Goal: Task Accomplishment & Management: Complete application form

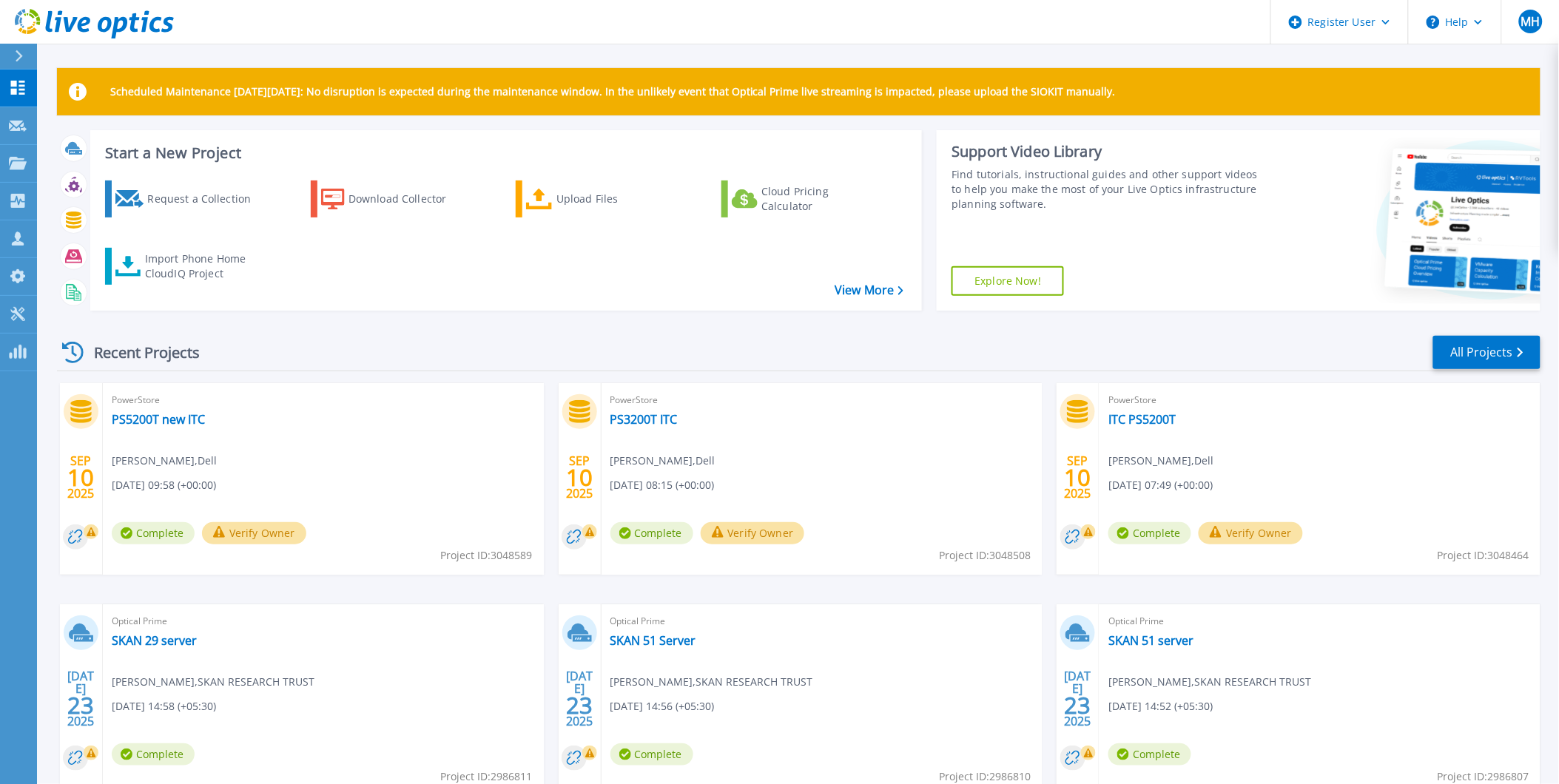
drag, startPoint x: 164, startPoint y: 207, endPoint x: 271, endPoint y: 443, distance: 259.1
click at [164, 207] on div "Request a Collection" at bounding box center [207, 198] width 119 height 30
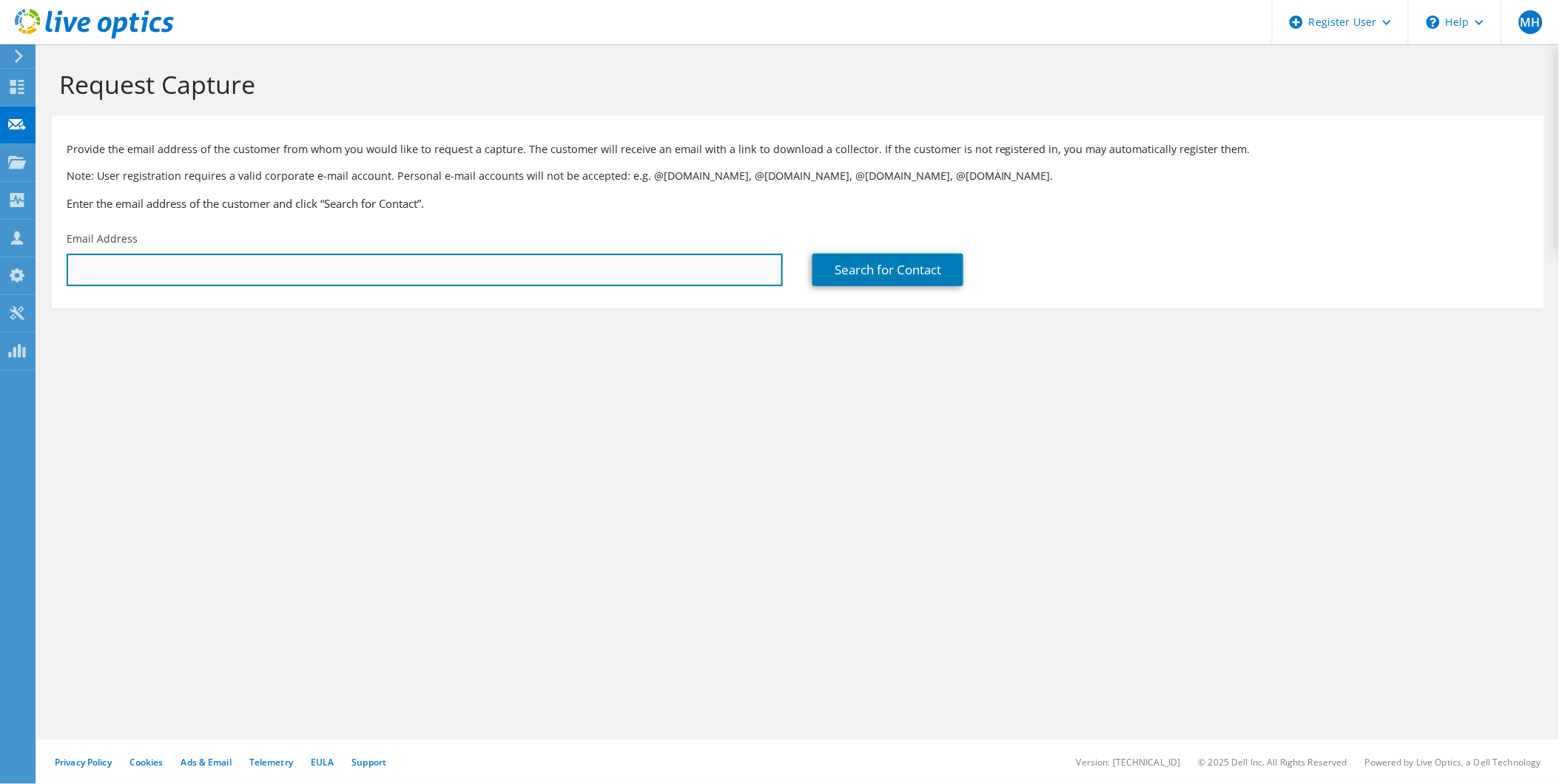
click at [335, 274] on input "text" at bounding box center [425, 270] width 716 height 33
drag, startPoint x: 155, startPoint y: 270, endPoint x: 0, endPoint y: 272, distance: 155.0
click at [0, 272] on html "MH Dell User Muddassir Hussain Mudassir.Hussain@Dell.com Dell My Profile Log Ou…" at bounding box center [780, 392] width 1559 height 784
paste input ""IP 1" "IP 2" "IP 3""
drag, startPoint x: 124, startPoint y: 260, endPoint x: 112, endPoint y: 262, distance: 12.2
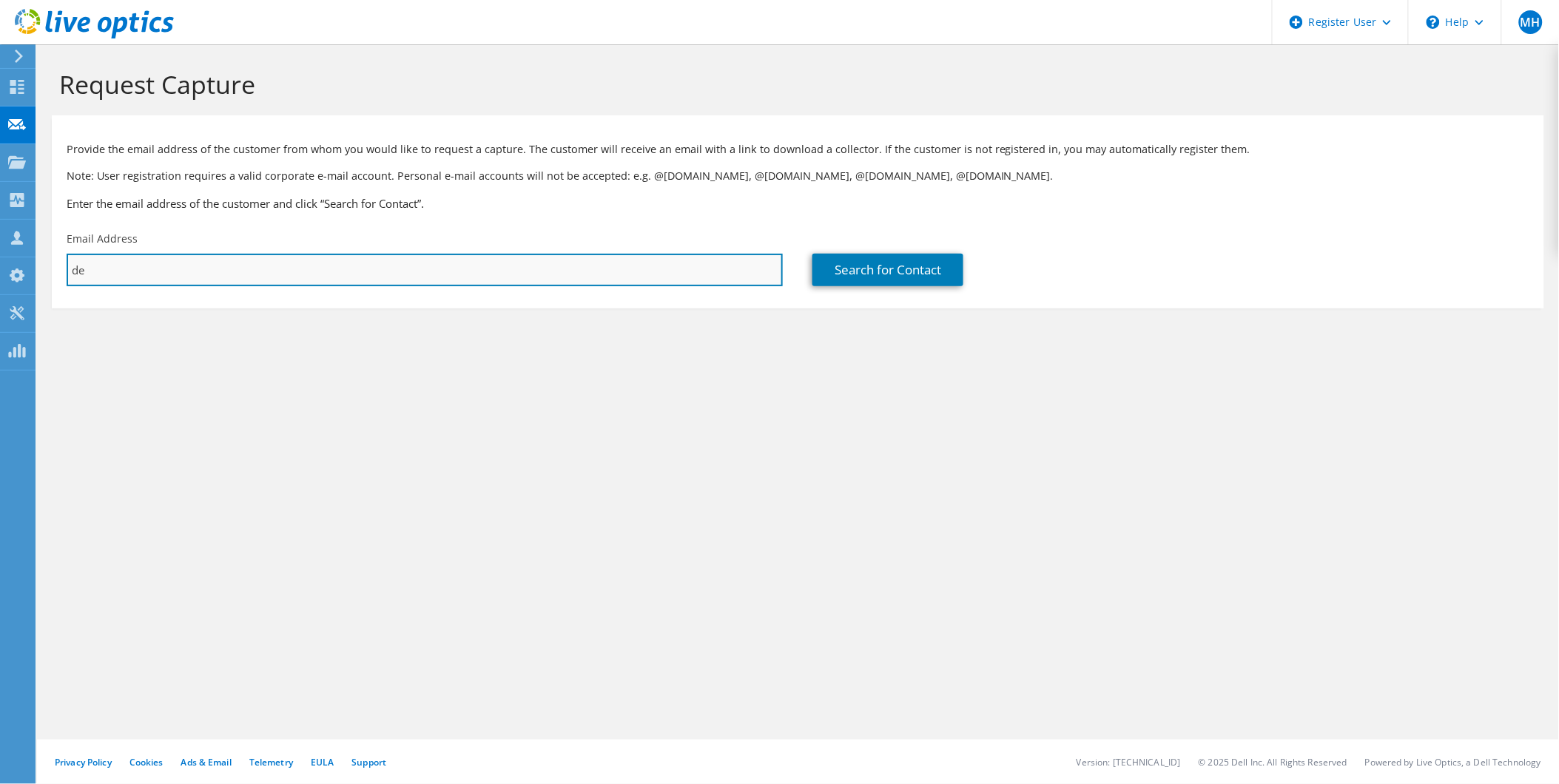
click at [124, 260] on input "de" at bounding box center [425, 270] width 716 height 33
drag, startPoint x: 105, startPoint y: 268, endPoint x: 41, endPoint y: 272, distance: 64.1
click at [41, 272] on section "Request Capture Provide the email address of the customer from whom you would l…" at bounding box center [799, 213] width 1522 height 338
paste input "Debadatta Paul <debadatta.paul@bandhanbank.com>"
drag, startPoint x: 160, startPoint y: 270, endPoint x: 24, endPoint y: 270, distance: 136.0
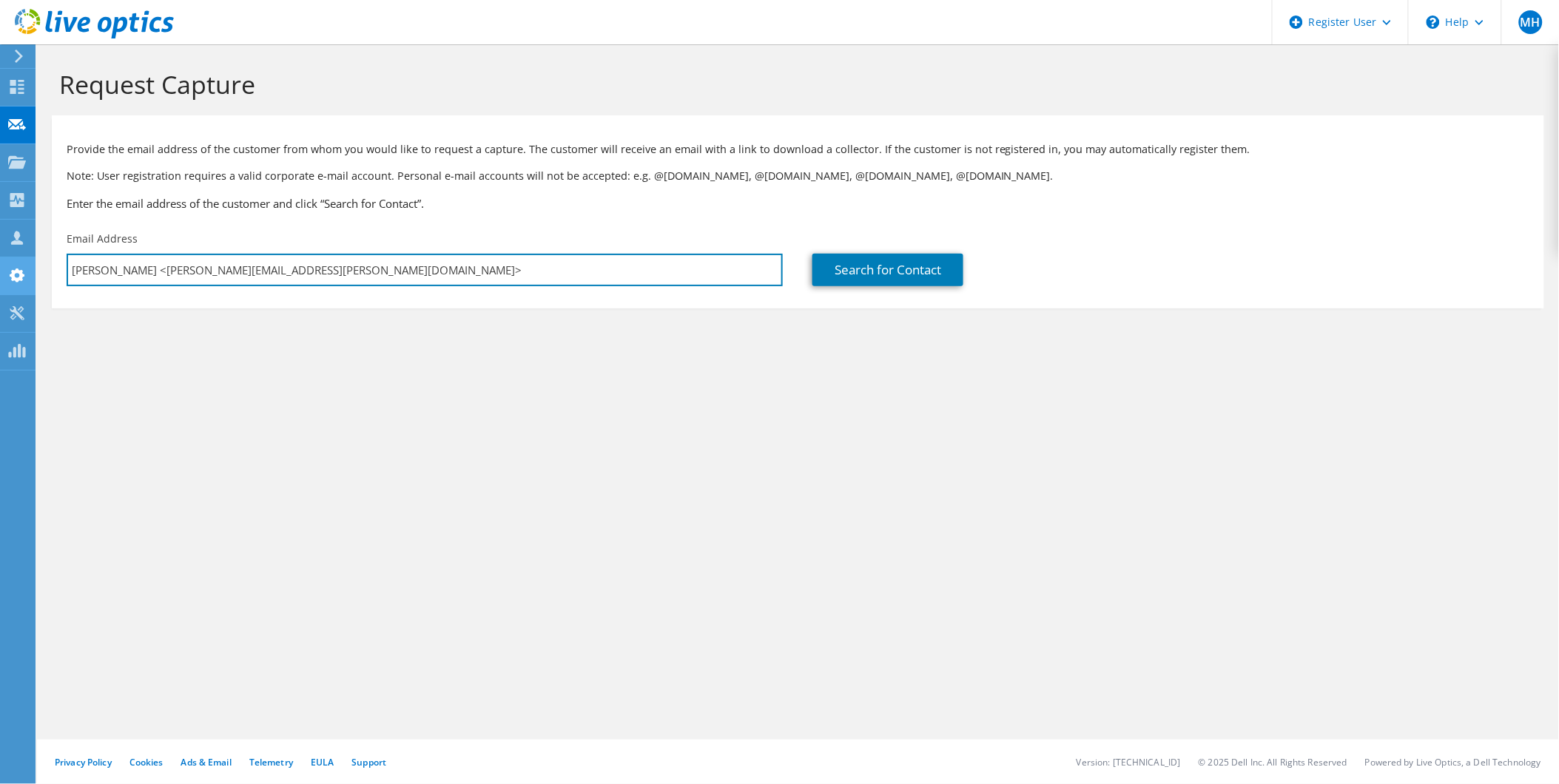
click at [24, 270] on div "MH Dell User Muddassir Hussain Mudassir.Hussain@Dell.com Dell My Profile Log Ou…" at bounding box center [780, 392] width 1559 height 784
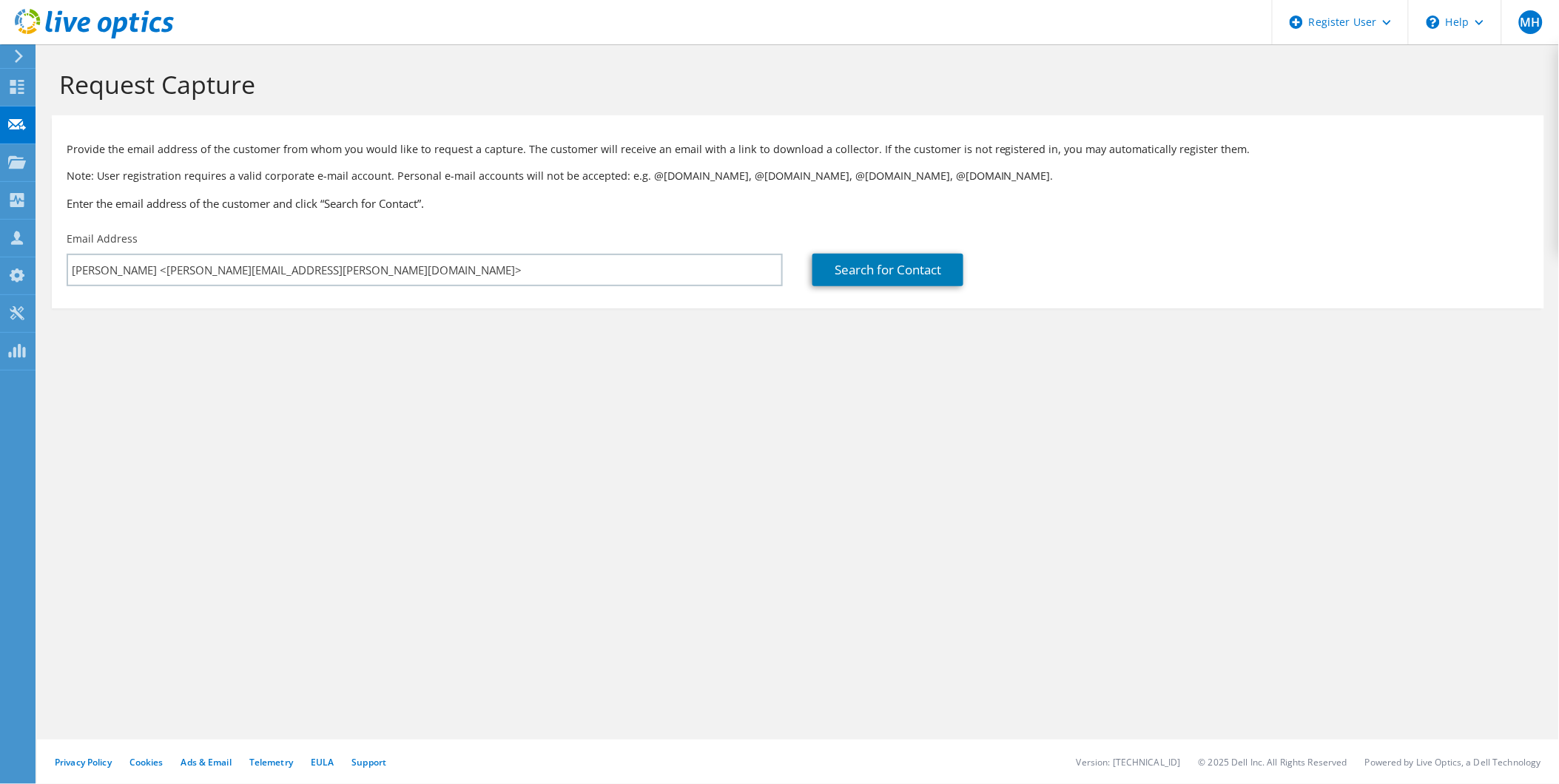
drag, startPoint x: 309, startPoint y: 418, endPoint x: 254, endPoint y: 349, distance: 88.2
click at [309, 418] on div "Request Capture Provide the email address of the customer from whom you would l…" at bounding box center [799, 414] width 1522 height 740
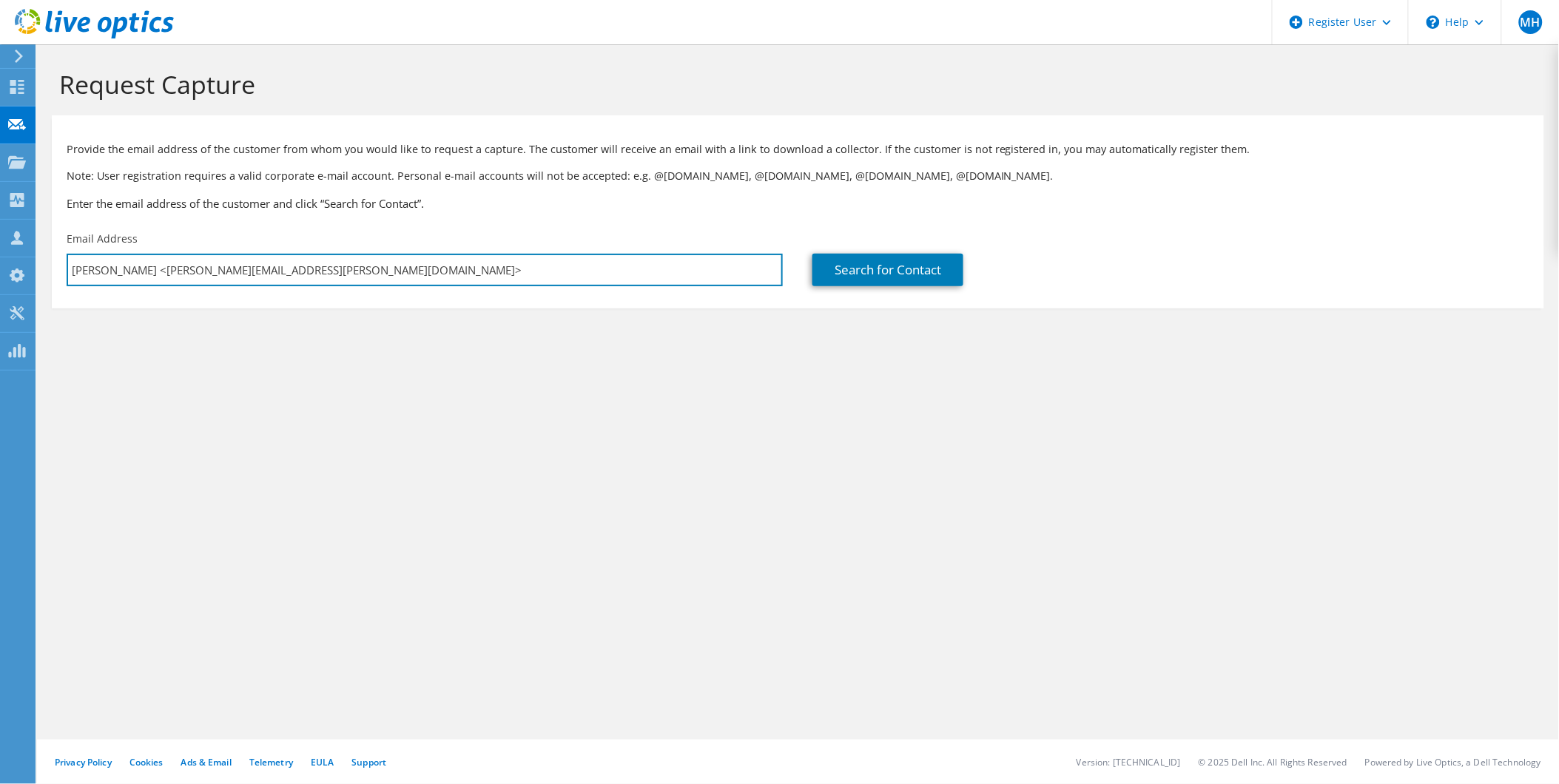
drag, startPoint x: 160, startPoint y: 275, endPoint x: 56, endPoint y: 283, distance: 104.3
click at [56, 283] on div "Email Address Debadatta Paul <debadatta.paul@bandhanbank.com>" at bounding box center [424, 259] width 746 height 69
click at [282, 268] on input "debadatta.paul@bandhanbank.com>" at bounding box center [425, 270] width 716 height 33
type input "debadatta.paul@bandhanbank.com"
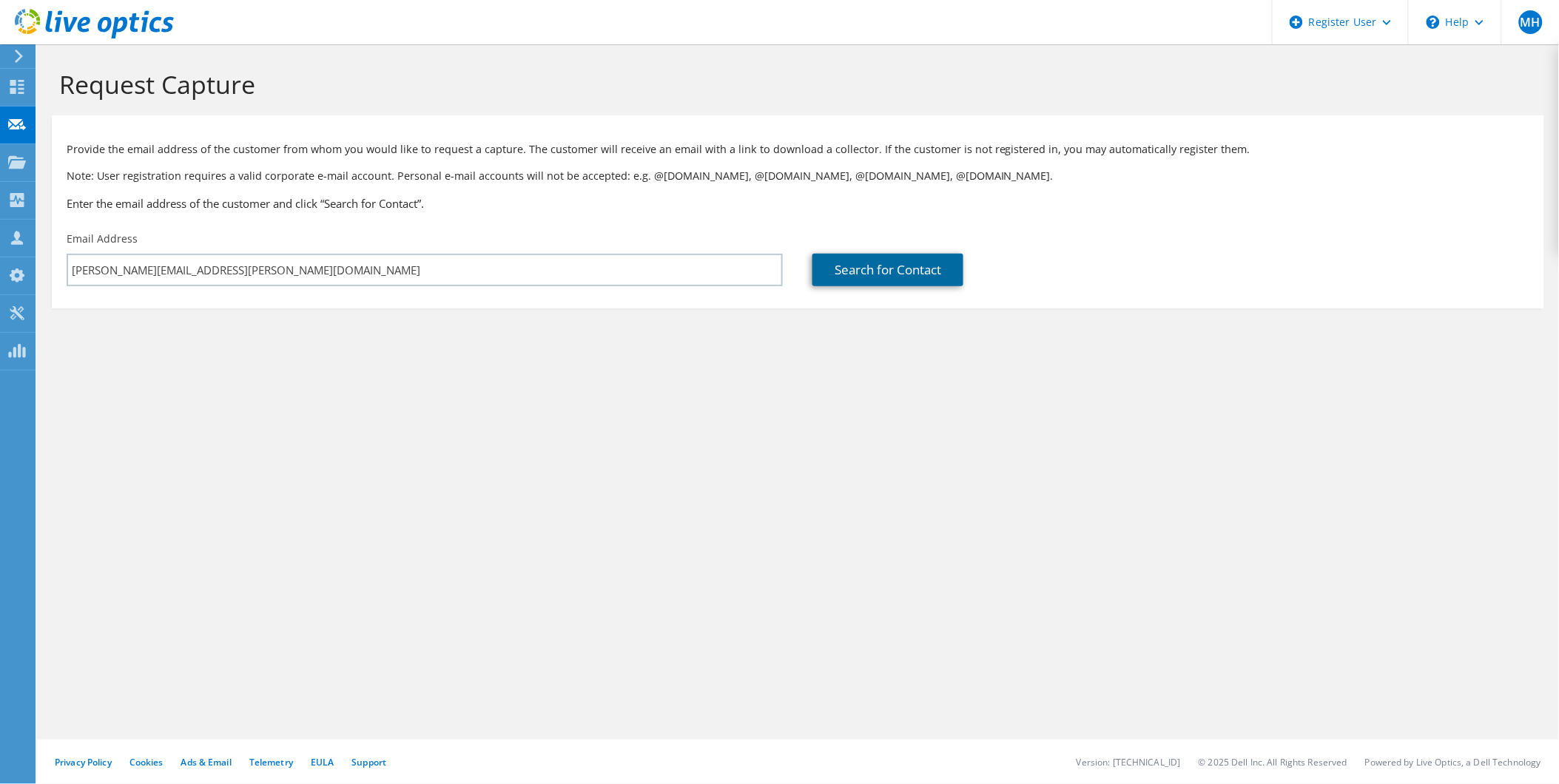
click at [921, 282] on link "Search for Contact" at bounding box center [887, 270] width 151 height 33
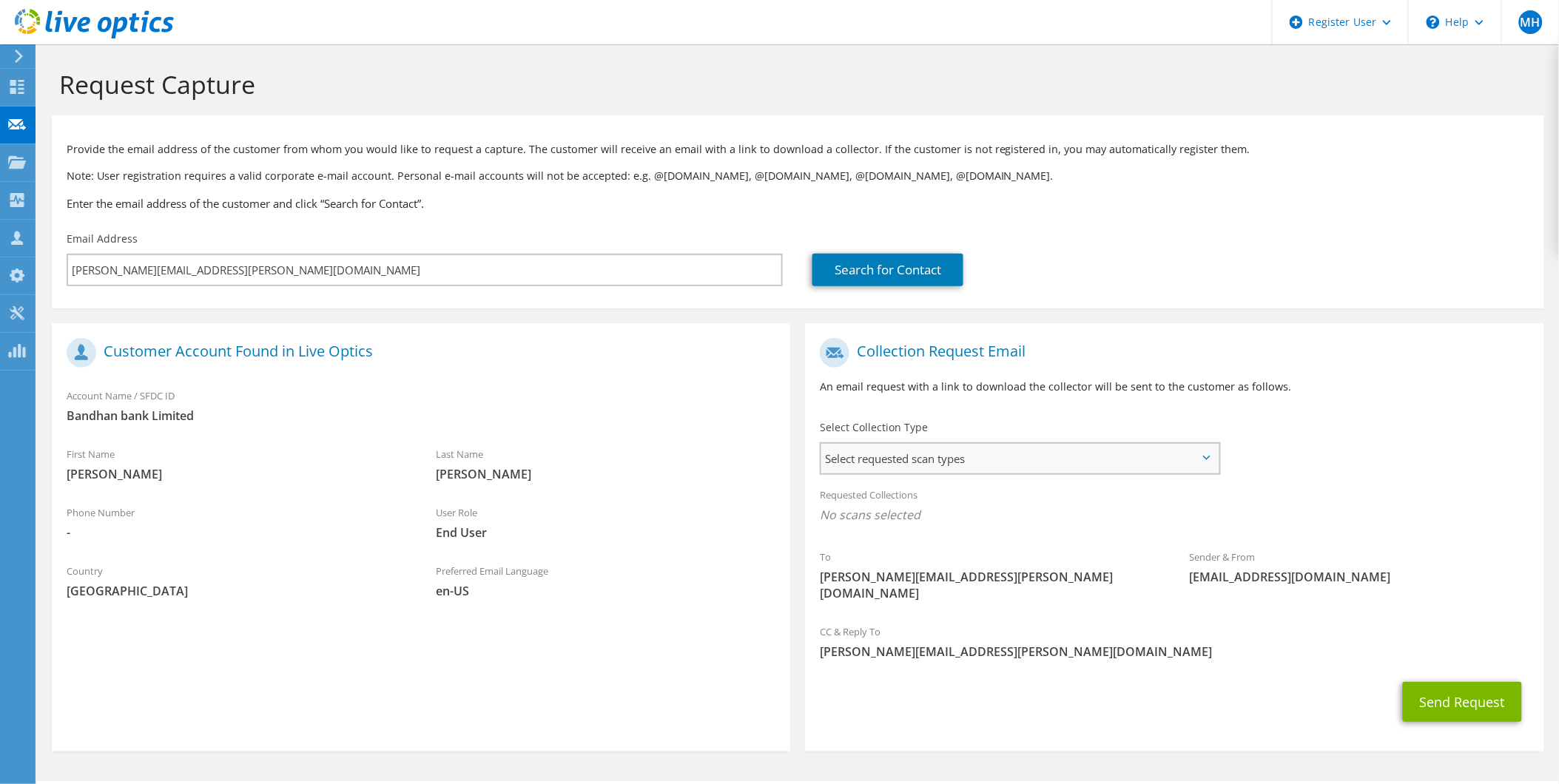
click at [859, 448] on span "Select requested scan types" at bounding box center [1020, 459] width 398 height 30
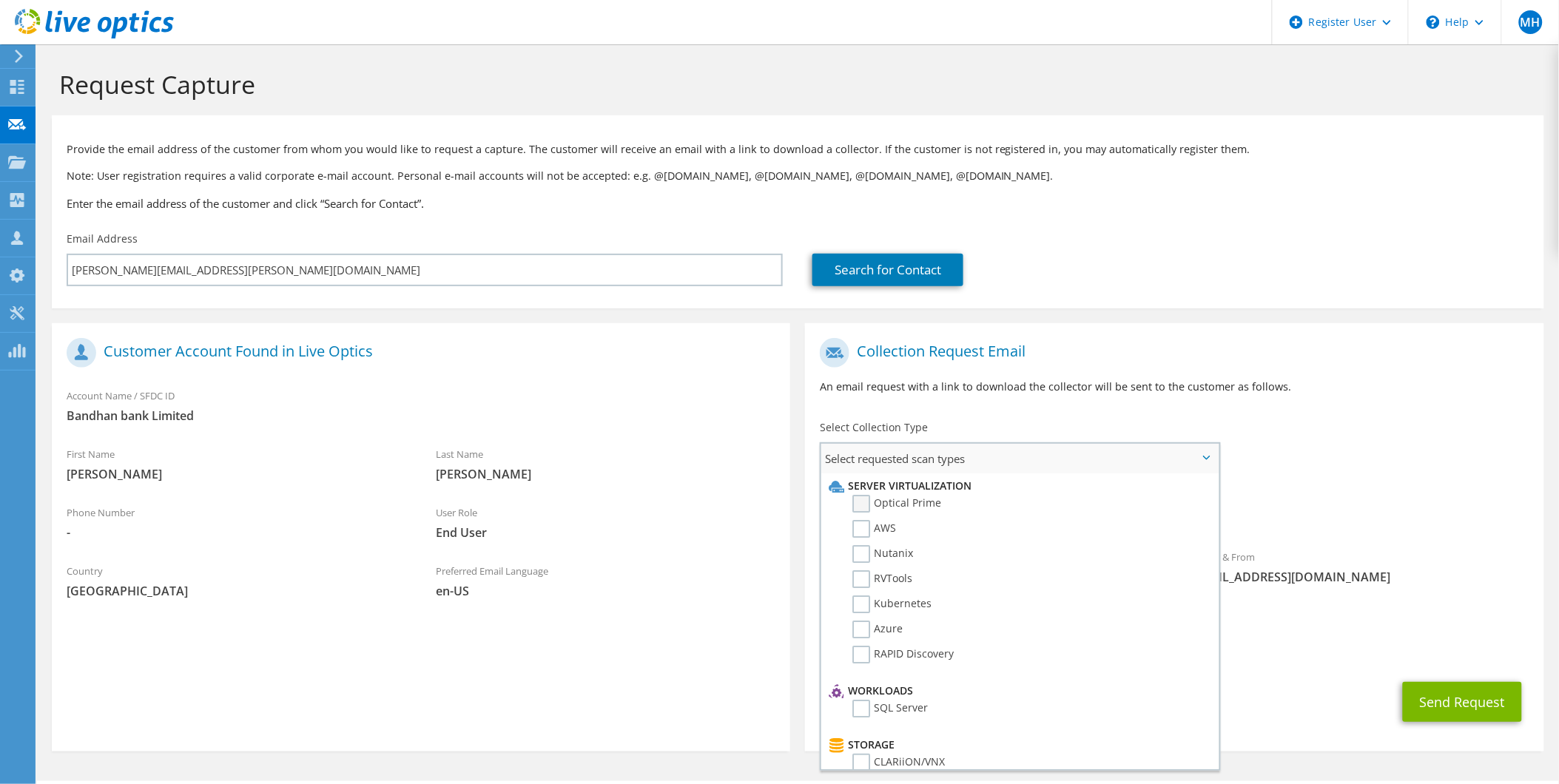
click at [867, 504] on label "Optical Prime" at bounding box center [897, 503] width 89 height 17
click at [0, 0] on input "Optical Prime" at bounding box center [0, 0] width 0 height 0
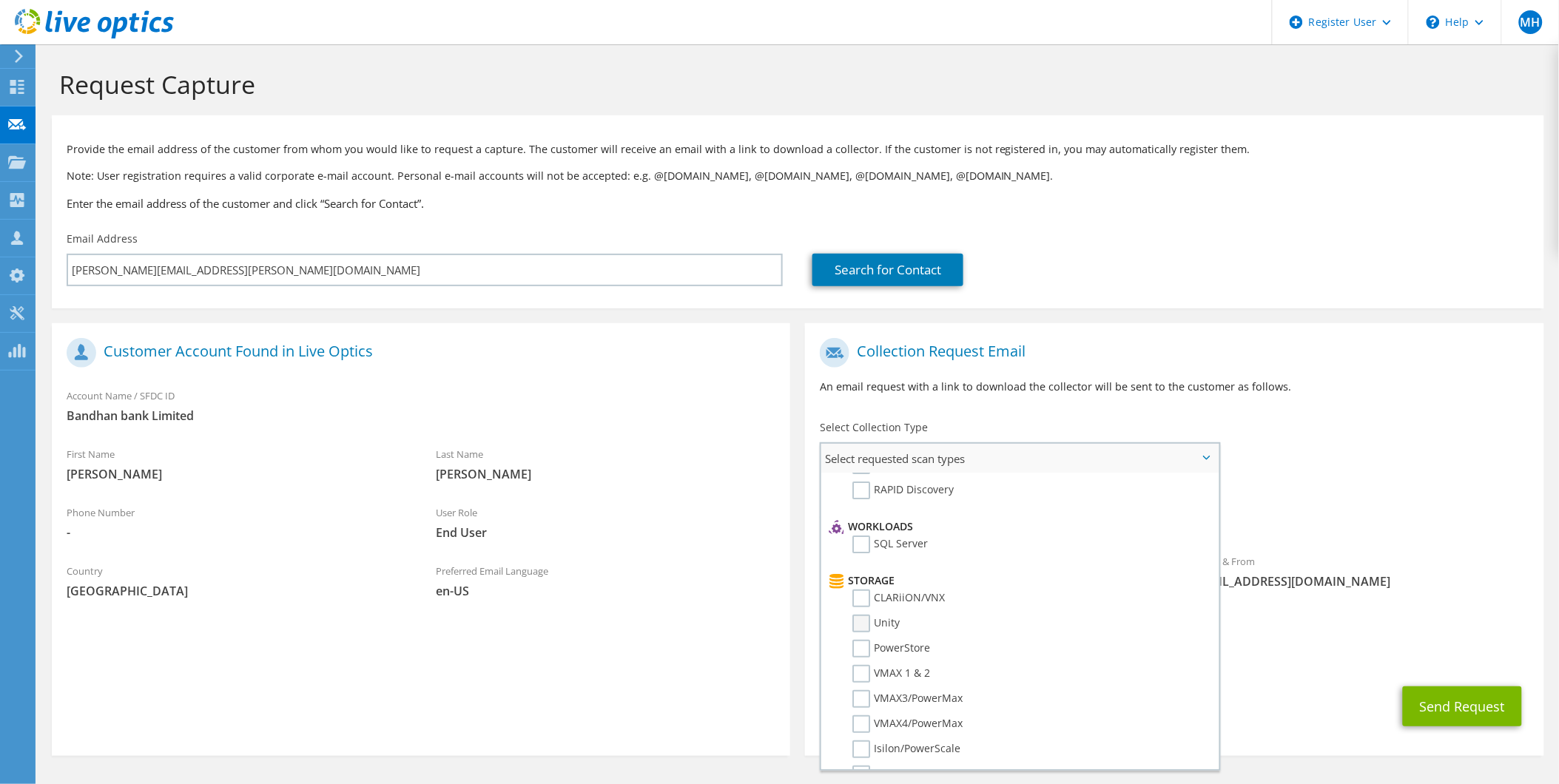
click at [866, 615] on label "Unity" at bounding box center [876, 624] width 47 height 17
click at [0, 0] on input "Unity" at bounding box center [0, 0] width 0 height 0
click at [1288, 603] on div "Sender & From liveoptics@liveoptics.com" at bounding box center [1360, 575] width 370 height 59
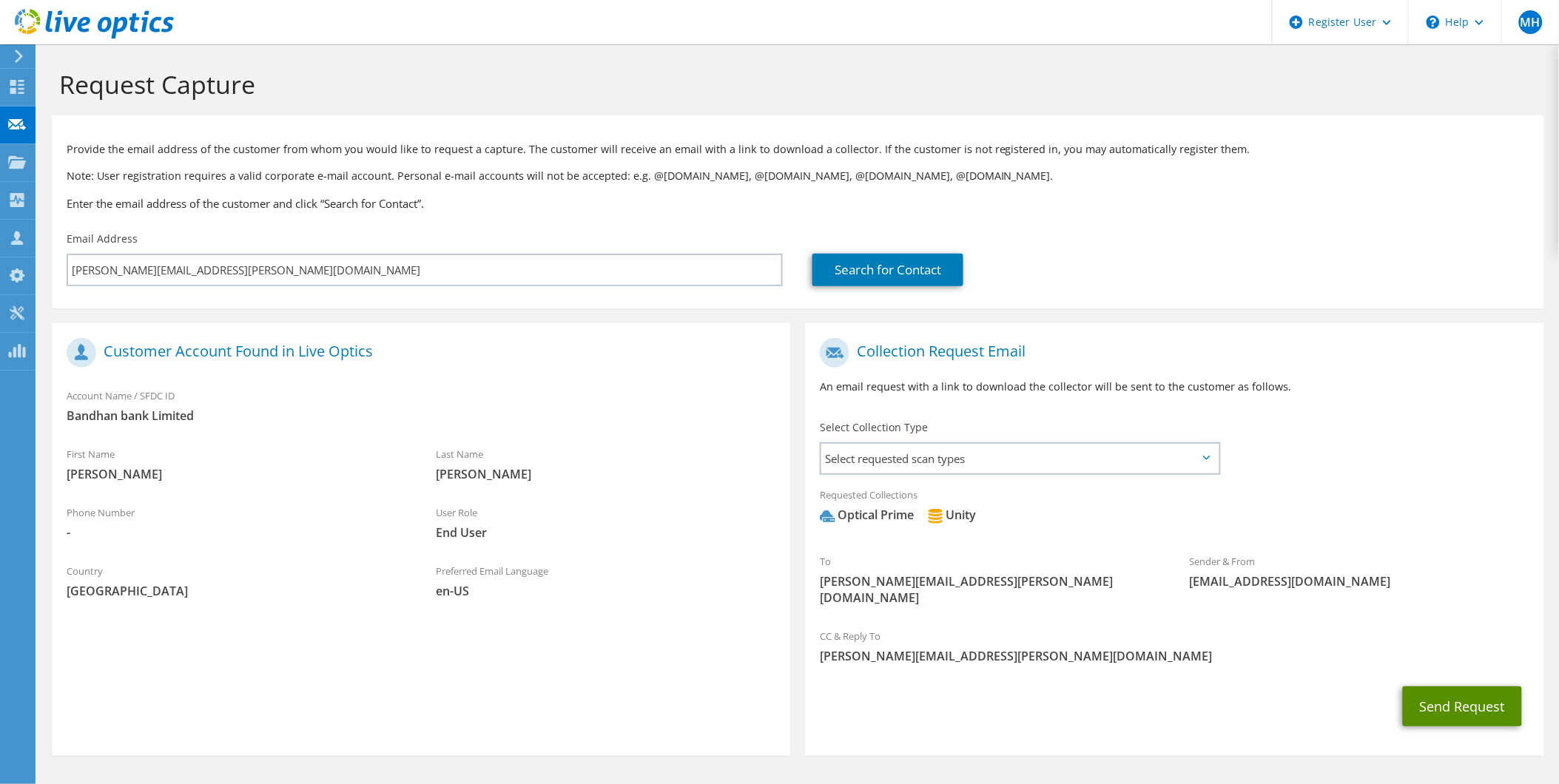
click at [1456, 687] on button "Send Request" at bounding box center [1462, 706] width 119 height 40
